Goal: Information Seeking & Learning: Learn about a topic

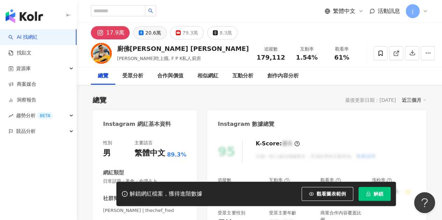
click at [143, 29] on button "20.6萬" at bounding box center [150, 32] width 34 height 13
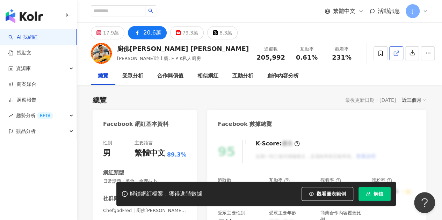
click at [393, 51] on icon at bounding box center [396, 53] width 6 height 6
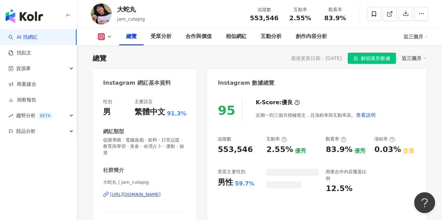
scroll to position [5, 0]
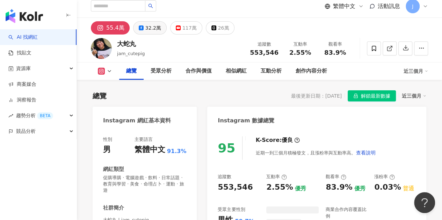
click at [155, 29] on div "32.2萬" at bounding box center [153, 28] width 16 height 10
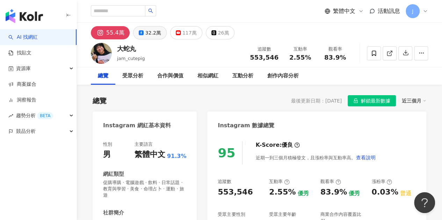
click at [141, 32] on icon at bounding box center [141, 32] width 5 height 5
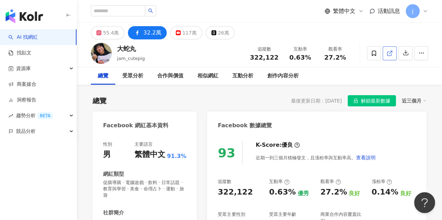
click at [392, 52] on icon at bounding box center [389, 53] width 6 height 6
